Goal: Task Accomplishment & Management: Manage account settings

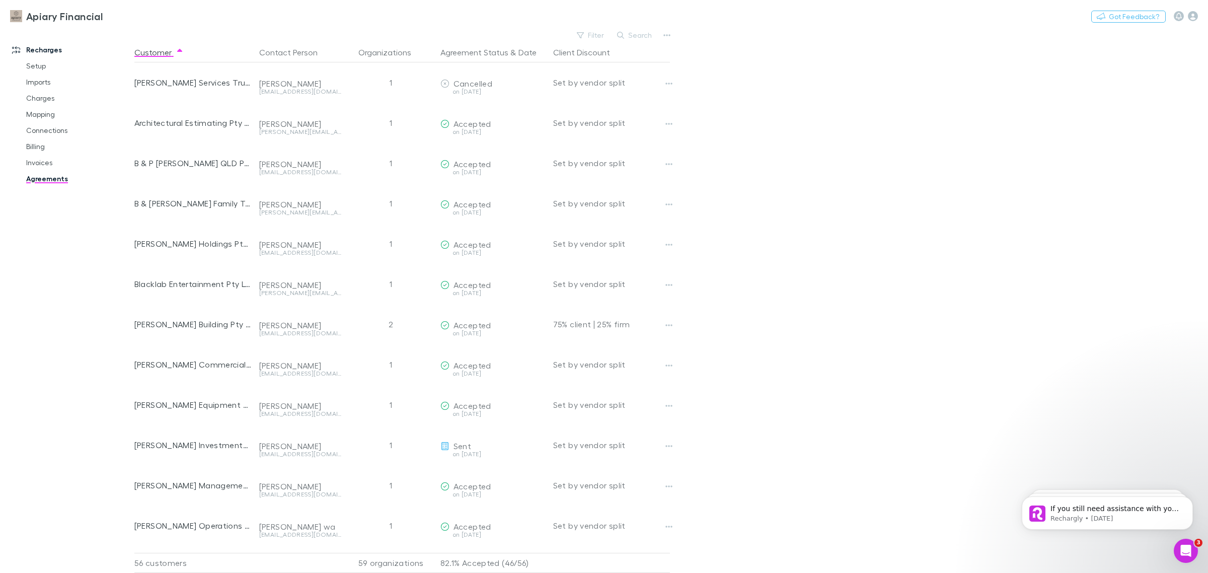
scroll to position [252, 0]
click at [876, 239] on main "Filter Search Customer Contact Person Organizations Agreement Status & Date Cli…" at bounding box center [671, 300] width 1074 height 545
